Goal: Task Accomplishment & Management: Manage account settings

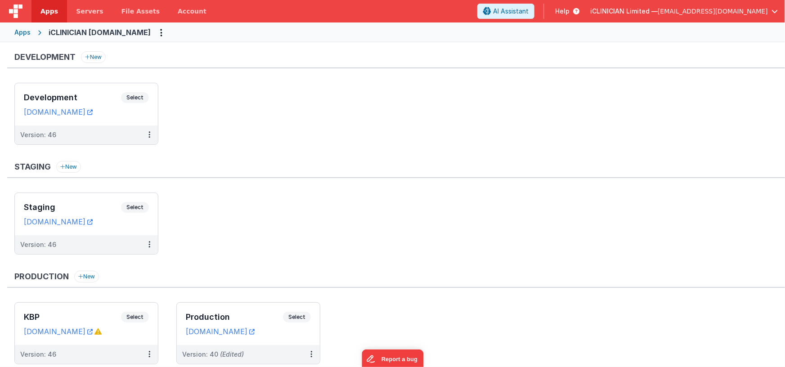
scroll to position [29, 0]
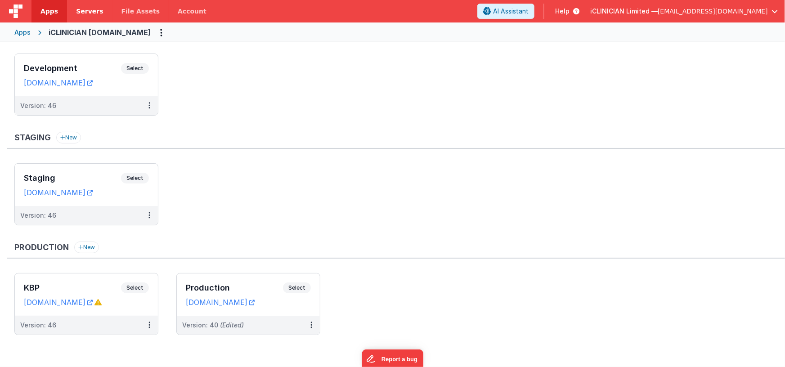
click at [90, 7] on span "Servers" at bounding box center [89, 11] width 27 height 9
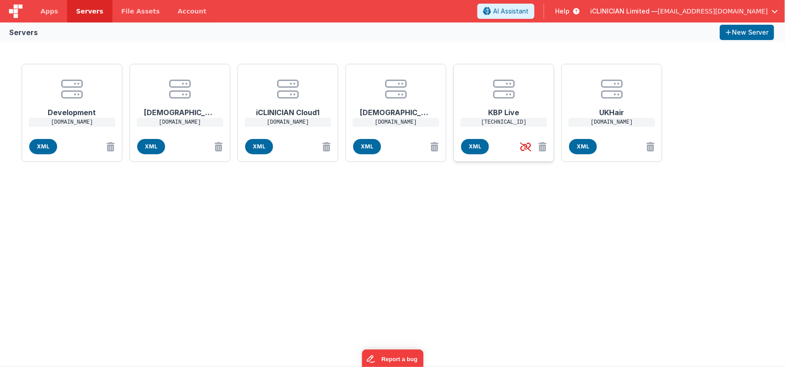
click at [487, 121] on p "[TECHNICAL_ID]" at bounding box center [504, 122] width 86 height 9
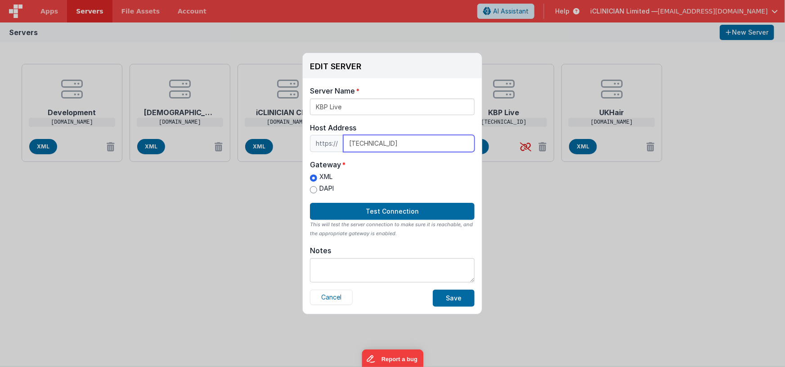
drag, startPoint x: 393, startPoint y: 142, endPoint x: 346, endPoint y: 141, distance: 46.8
click at [346, 141] on input "[TECHNICAL_ID]" at bounding box center [408, 143] width 131 height 17
type input "[DOMAIN_NAME]"
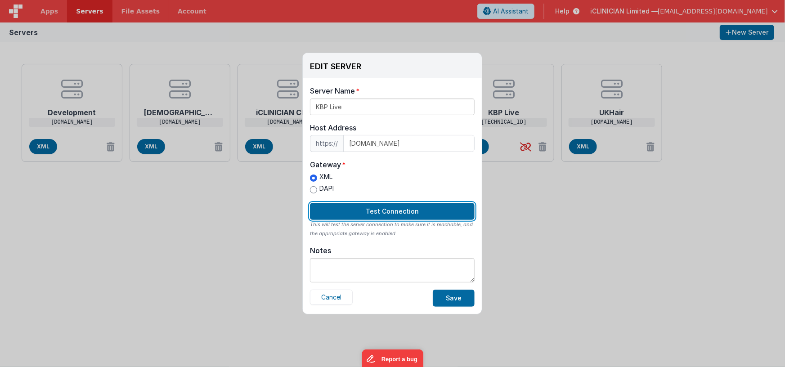
click at [403, 213] on button "Test Connection" at bounding box center [392, 211] width 165 height 17
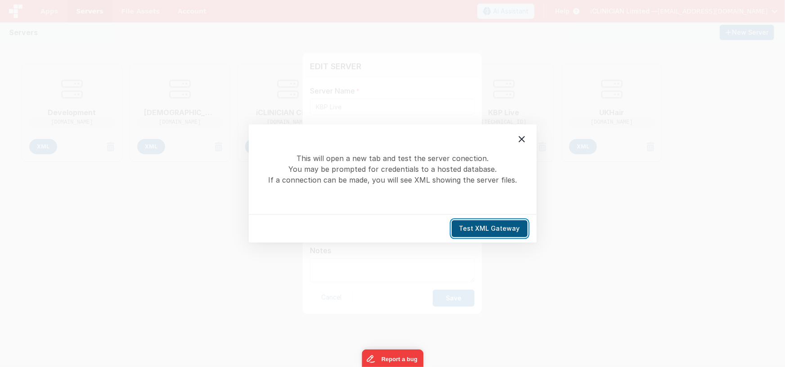
click at [477, 226] on button "Test XML Gateway" at bounding box center [490, 228] width 76 height 17
click at [523, 140] on icon at bounding box center [522, 139] width 6 height 6
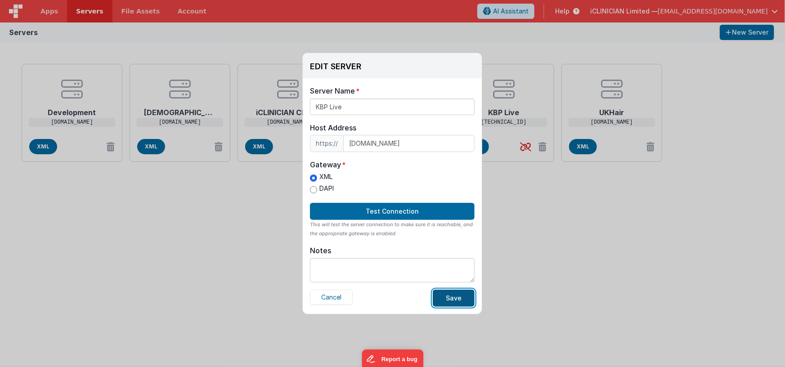
click at [454, 296] on button "Save" at bounding box center [454, 298] width 42 height 17
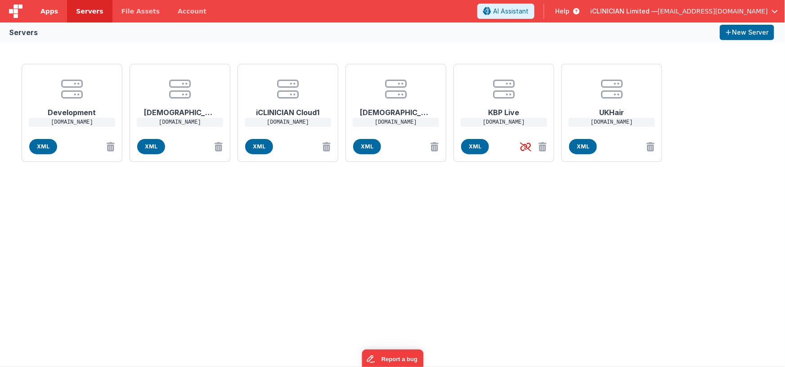
click at [52, 9] on span "Apps" at bounding box center [49, 11] width 18 height 9
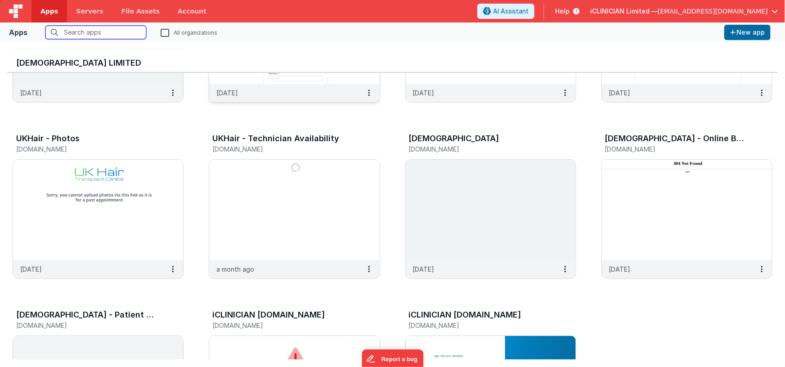
scroll to position [131, 0]
click at [431, 182] on img at bounding box center [491, 210] width 170 height 101
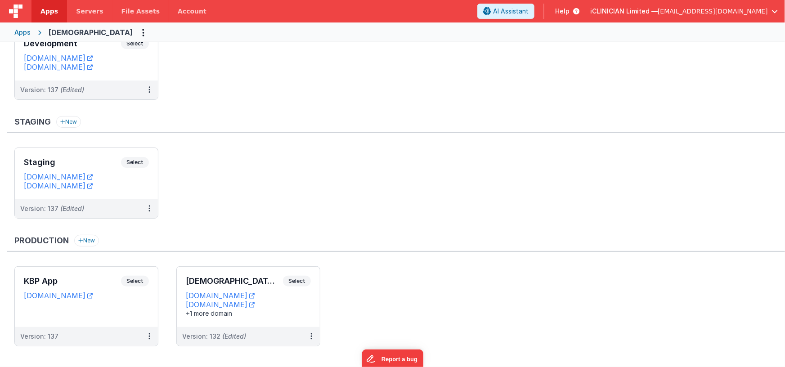
scroll to position [59, 0]
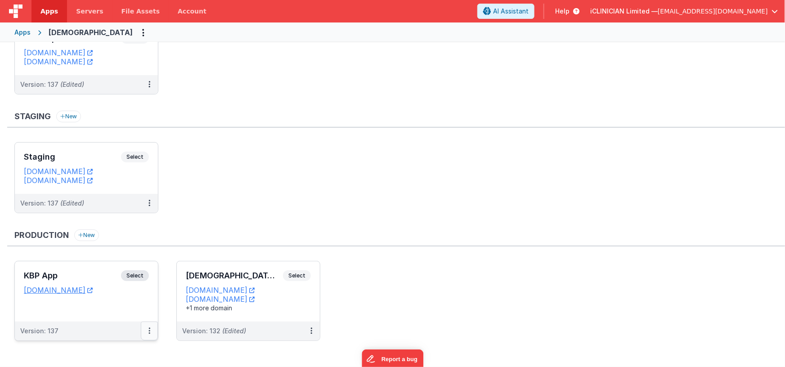
click at [149, 331] on icon at bounding box center [149, 331] width 2 height 0
click at [114, 280] on link "Edit" at bounding box center [118, 281] width 79 height 16
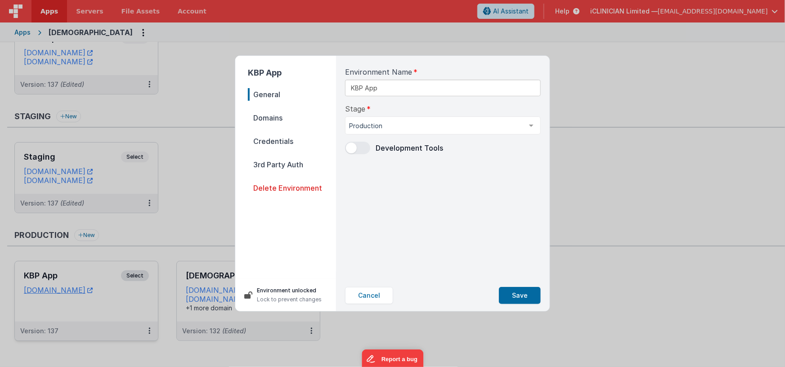
click at [276, 120] on span "Domains" at bounding box center [292, 118] width 88 height 13
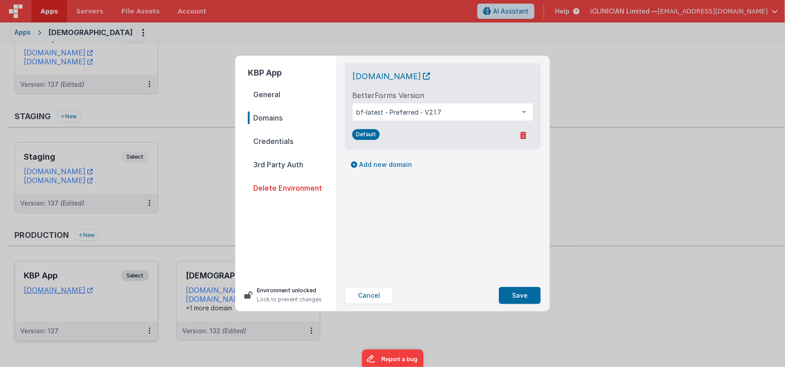
click at [274, 139] on span "Credentials" at bounding box center [292, 141] width 88 height 13
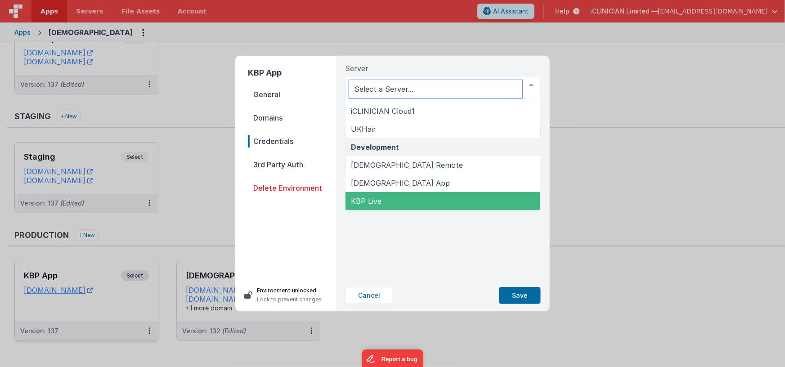
click at [396, 198] on span "KBP Live" at bounding box center [443, 201] width 195 height 18
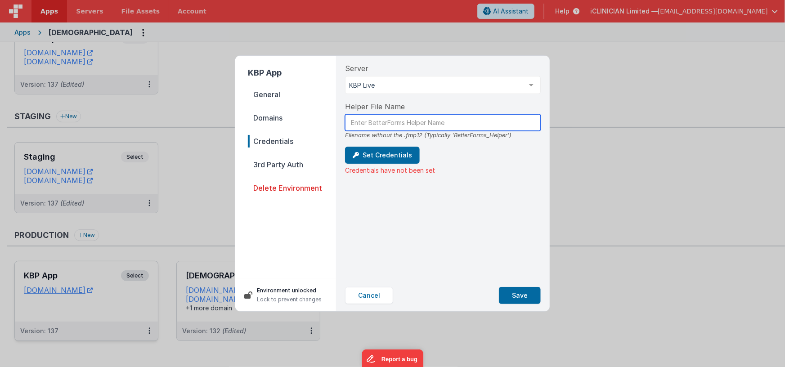
click at [404, 121] on input "text" at bounding box center [443, 122] width 196 height 17
type input "BetterForms_Helper"
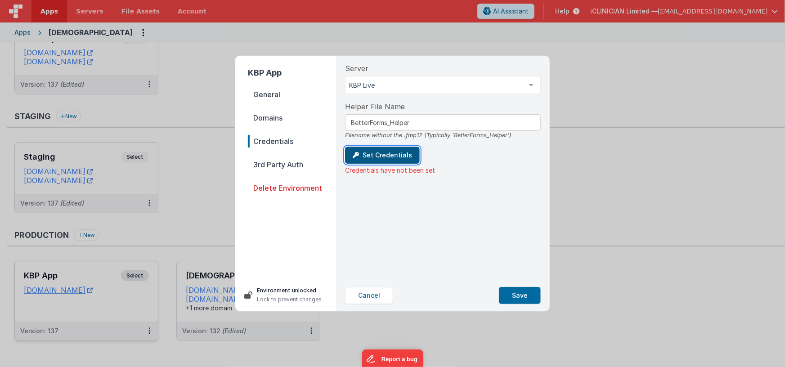
click at [390, 155] on button "Set Credentials" at bounding box center [382, 155] width 75 height 17
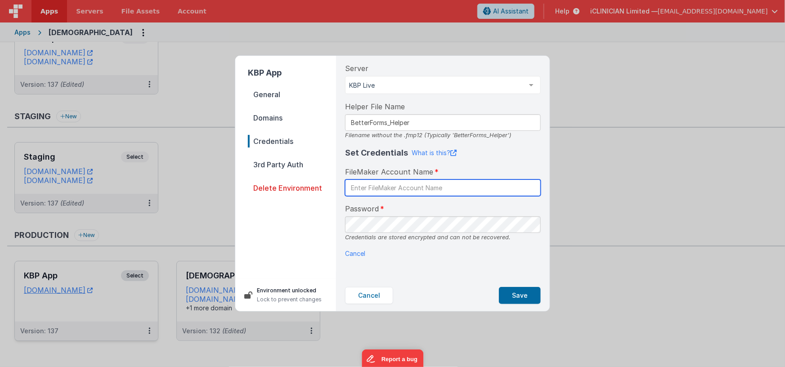
click at [394, 186] on input "text" at bounding box center [443, 188] width 196 height 17
type input "BetterForms"
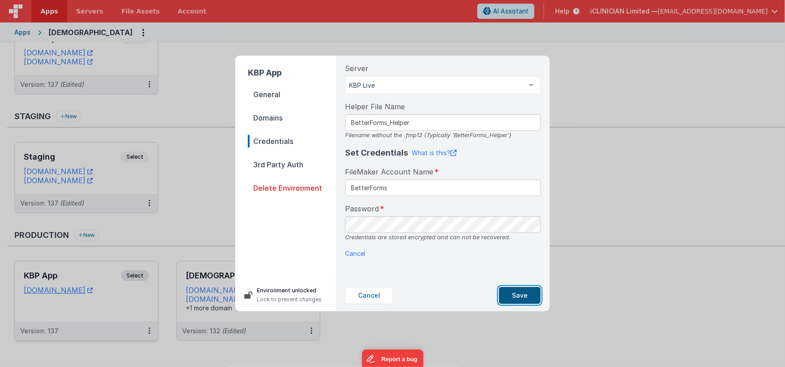
click at [512, 297] on button "Save" at bounding box center [520, 295] width 42 height 17
